Goal: Navigation & Orientation: Find specific page/section

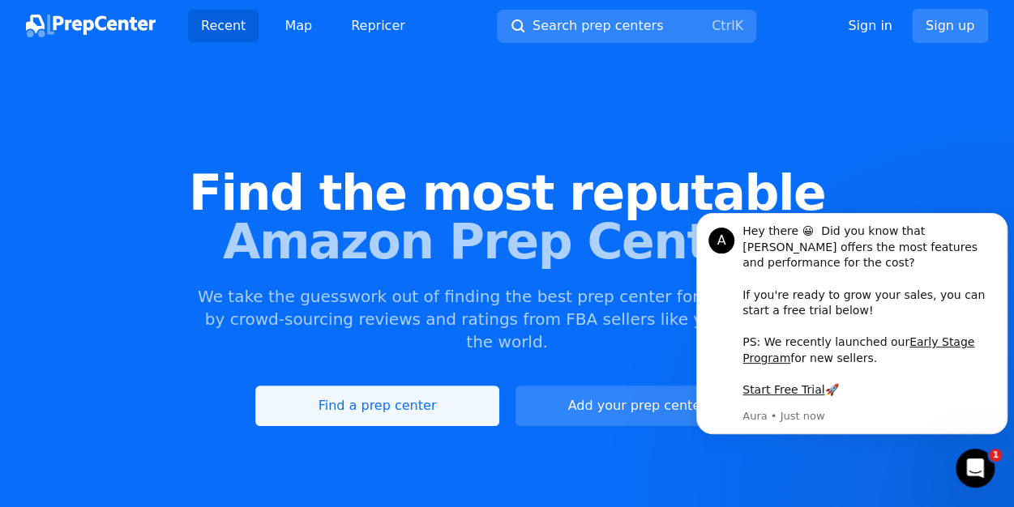
click at [381, 386] on link "Find a prep center" at bounding box center [376, 406] width 243 height 41
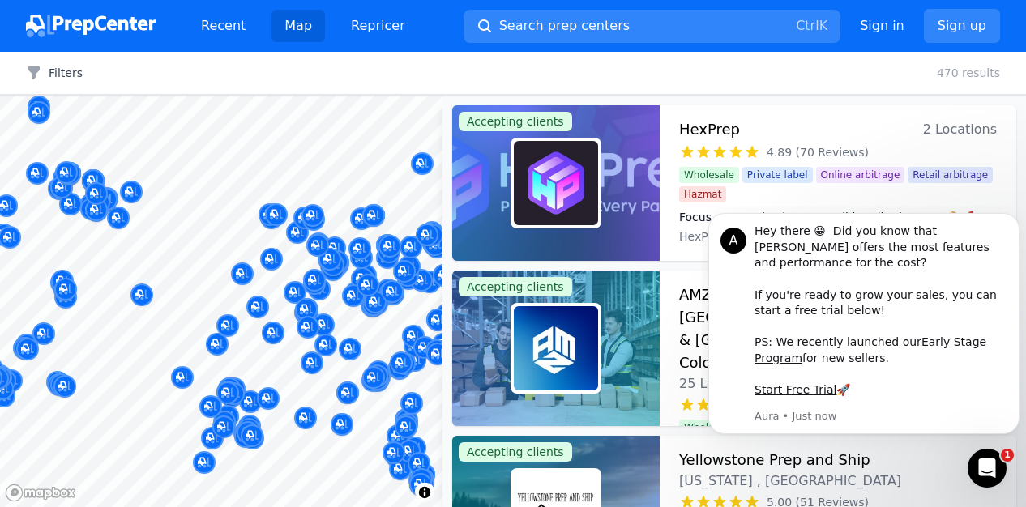
click at [1013, 221] on icon "Dismiss notification" at bounding box center [1014, 219] width 6 height 6
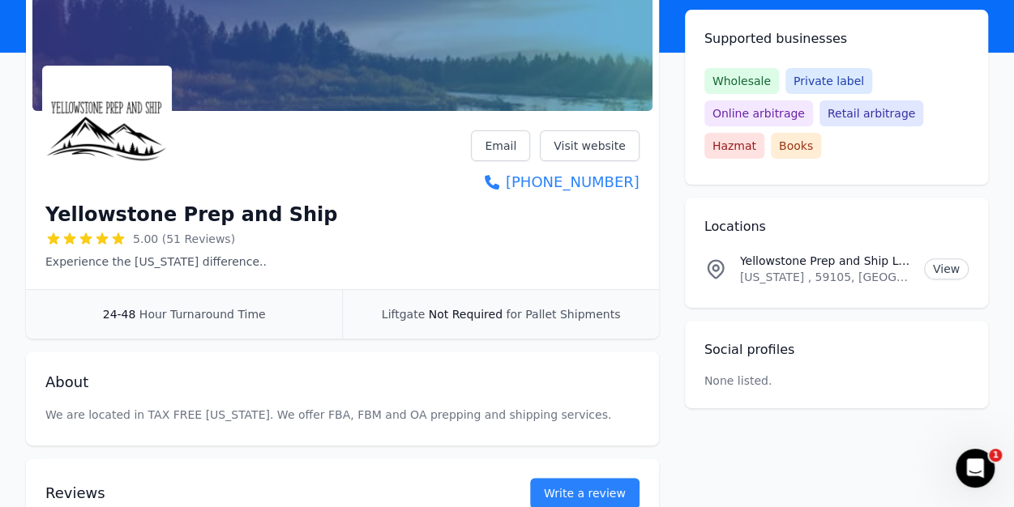
scroll to position [156, 0]
